Goal: Task Accomplishment & Management: Manage account settings

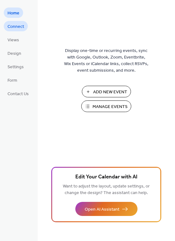
click at [13, 28] on span "Connect" at bounding box center [16, 26] width 17 height 7
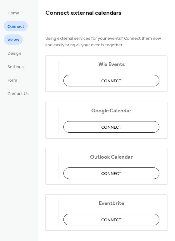
click at [14, 42] on span "Views" at bounding box center [14, 40] width 12 height 7
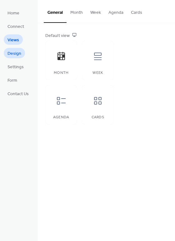
click at [13, 53] on span "Design" at bounding box center [15, 53] width 14 height 7
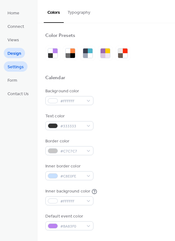
click at [20, 67] on span "Settings" at bounding box center [16, 67] width 16 height 7
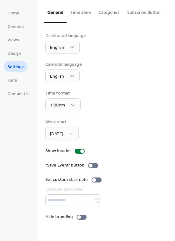
click at [143, 13] on button "Subscribe Button" at bounding box center [143, 11] width 41 height 22
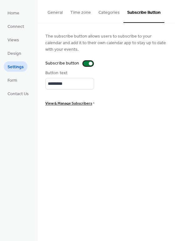
click at [84, 64] on div at bounding box center [88, 63] width 10 height 5
click at [13, 82] on span "Form" at bounding box center [13, 80] width 10 height 7
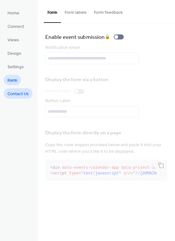
click at [17, 94] on span "Contact Us" at bounding box center [18, 94] width 21 height 7
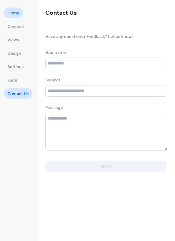
click at [19, 14] on link "Home" at bounding box center [13, 13] width 19 height 10
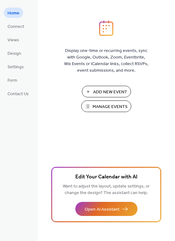
click at [108, 106] on span "Manage Events" at bounding box center [110, 106] width 35 height 7
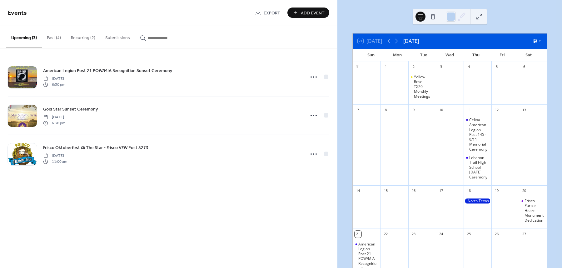
click at [350, 113] on div "21 Today September 2025 Sun Mon Tue Wed Thu Fri Sat 31 1 2 Yellow Rose - TX20 M…" at bounding box center [450, 212] width 205 height 358
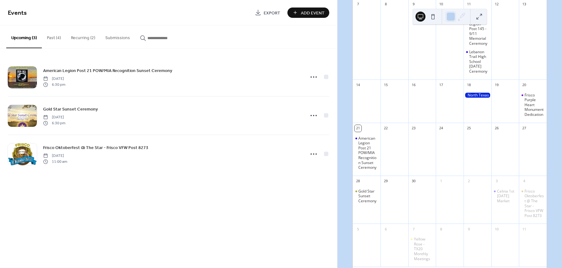
scroll to position [153, 0]
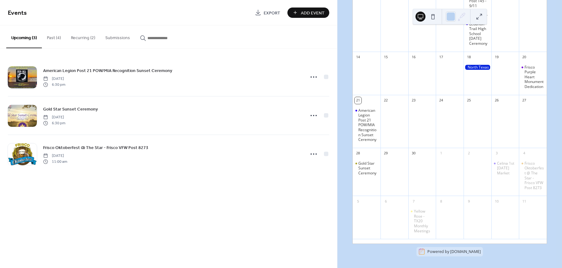
click at [84, 37] on button "Recurring (2)" at bounding box center [83, 36] width 34 height 22
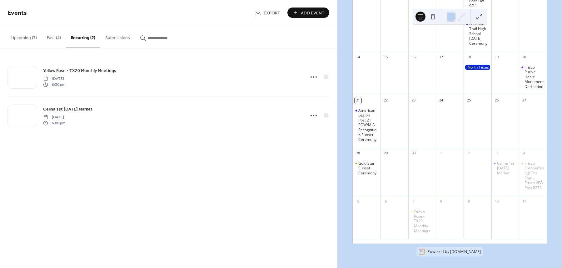
click at [51, 38] on button "Past (4)" at bounding box center [54, 36] width 24 height 22
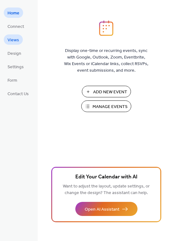
click at [13, 38] on span "Views" at bounding box center [14, 40] width 12 height 7
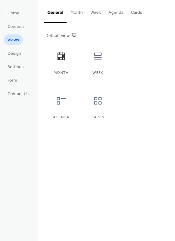
click at [20, 32] on ul "Home Connect Views Design Settings Form Contact Us" at bounding box center [18, 53] width 29 height 91
click at [20, 29] on span "Connect" at bounding box center [16, 26] width 17 height 7
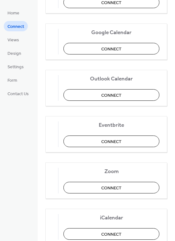
scroll to position [101, 0]
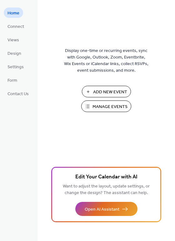
click at [107, 107] on span "Manage Events" at bounding box center [110, 106] width 35 height 7
click at [19, 94] on span "Contact Us" at bounding box center [18, 94] width 21 height 7
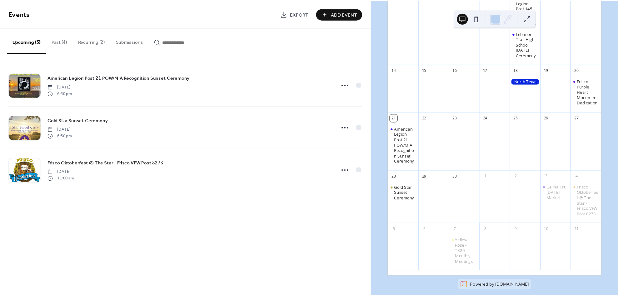
scroll to position [153, 0]
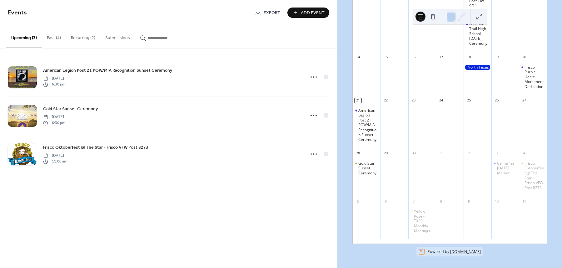
click at [456, 253] on link "[DOMAIN_NAME]" at bounding box center [465, 251] width 31 height 5
click at [219, 29] on div "Upcoming (3) Past (4) Recurring (2) Submissions" at bounding box center [168, 36] width 337 height 23
click at [22, 14] on span "Events" at bounding box center [17, 13] width 19 height 12
